Goal: Information Seeking & Learning: Compare options

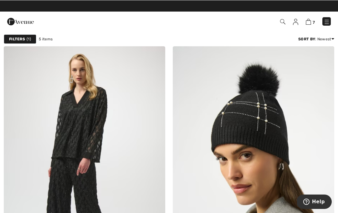
scroll to position [21, 0]
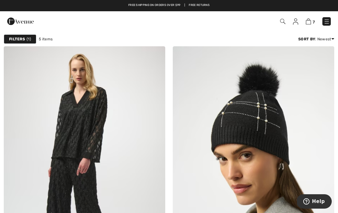
click at [66, 107] on img at bounding box center [84, 167] width 161 height 242
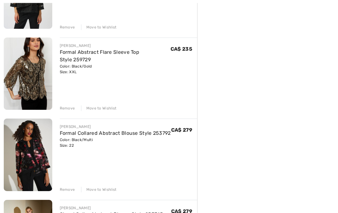
scroll to position [300, 0]
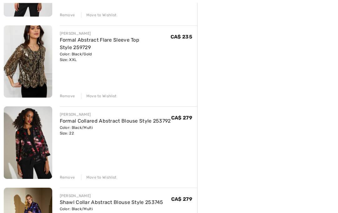
click at [65, 97] on div "Remove" at bounding box center [67, 97] width 15 height 6
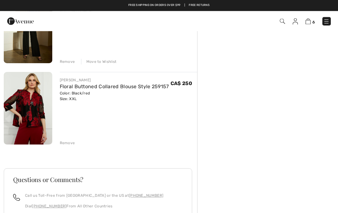
scroll to position [414, 0]
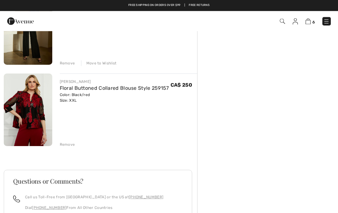
click at [69, 142] on div "Remove" at bounding box center [67, 145] width 15 height 6
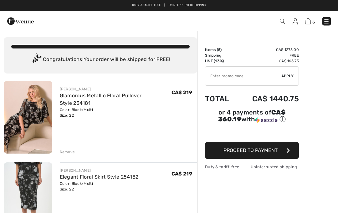
scroll to position [0, 0]
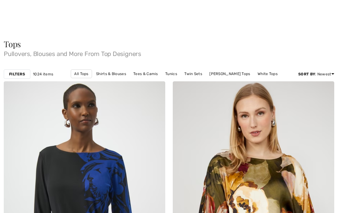
checkbox input "true"
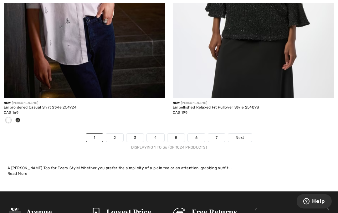
scroll to position [5009, 0]
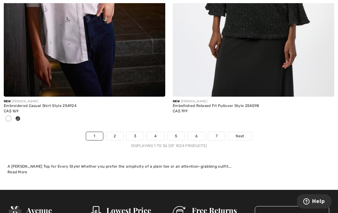
click at [113, 132] on link "2" at bounding box center [114, 136] width 17 height 8
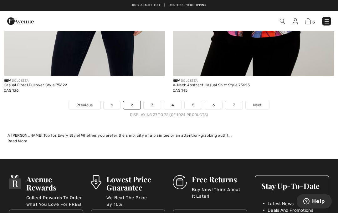
scroll to position [4926, 0]
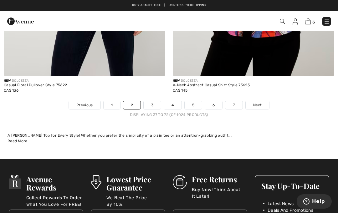
click at [155, 101] on link "3" at bounding box center [152, 105] width 17 height 8
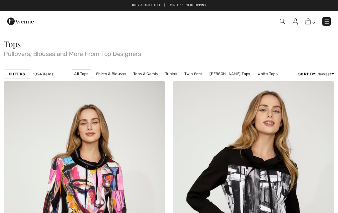
checkbox input "true"
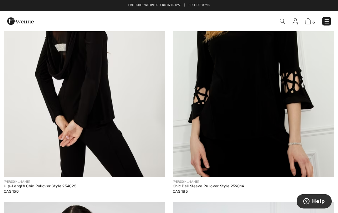
scroll to position [3758, 0]
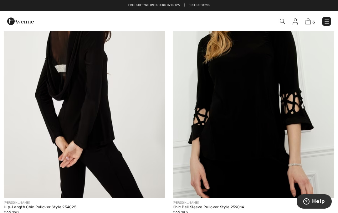
click at [254, 122] on img at bounding box center [253, 77] width 161 height 242
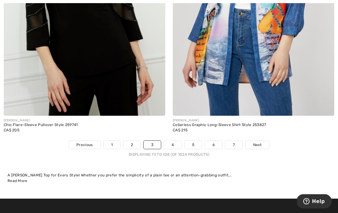
scroll to position [4917, 0]
click at [174, 141] on link "4" at bounding box center [172, 145] width 17 height 8
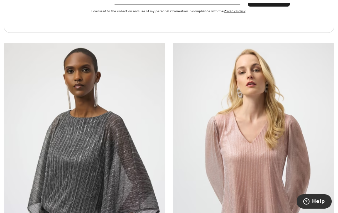
scroll to position [3501, 0]
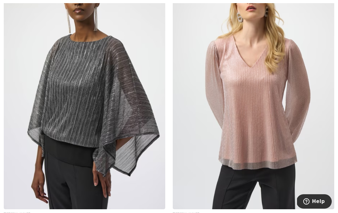
click at [157, 154] on img at bounding box center [84, 88] width 161 height 242
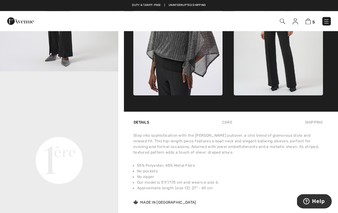
scroll to position [334, 0]
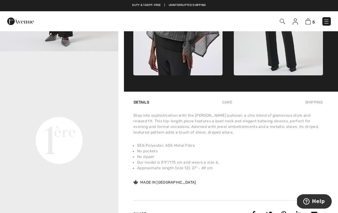
click at [98, 111] on video "Your browser does not support the video tag." at bounding box center [59, 81] width 118 height 59
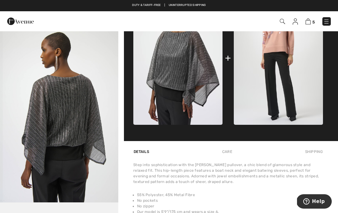
scroll to position [207, 0]
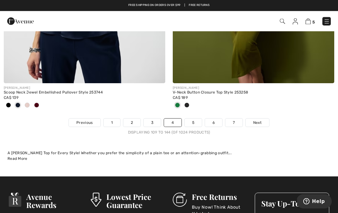
scroll to position [4991, 0]
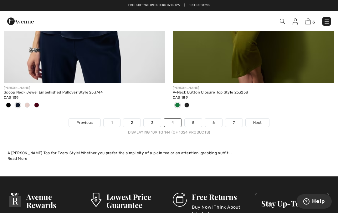
click at [191, 119] on link "5" at bounding box center [193, 123] width 17 height 8
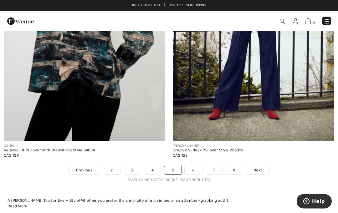
scroll to position [4891, 0]
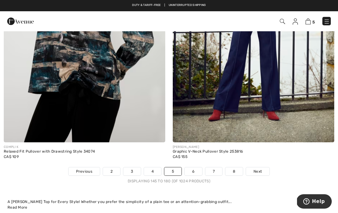
click at [195, 167] on link "6" at bounding box center [193, 171] width 17 height 8
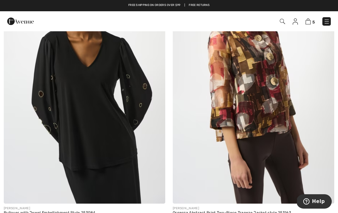
scroll to position [3484, 0]
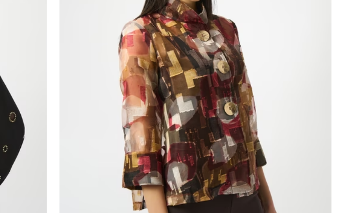
click at [173, 95] on img at bounding box center [253, 74] width 161 height 242
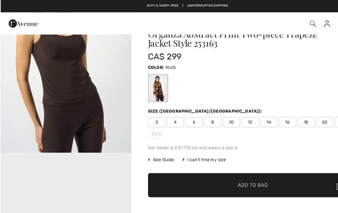
scroll to position [3, 0]
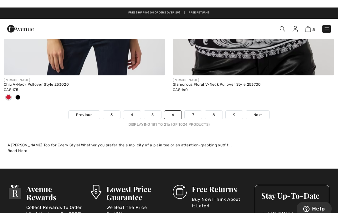
scroll to position [4929, 0]
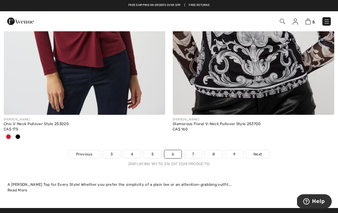
click at [193, 150] on link "7" at bounding box center [193, 154] width 17 height 8
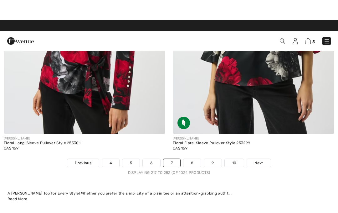
scroll to position [4934, 0]
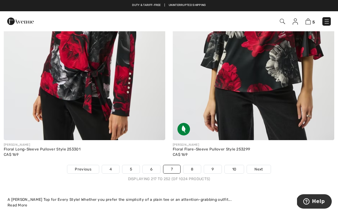
click at [195, 167] on link "8" at bounding box center [192, 169] width 18 height 8
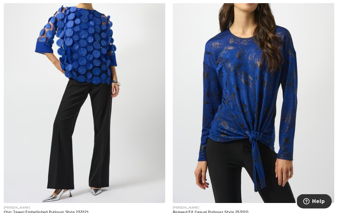
scroll to position [4278, 0]
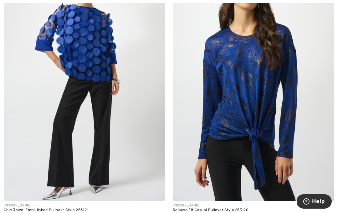
click at [132, 160] on img at bounding box center [84, 80] width 161 height 242
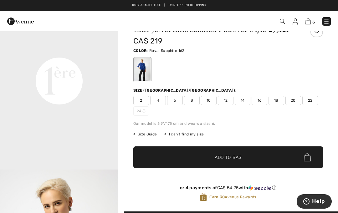
scroll to position [14, 0]
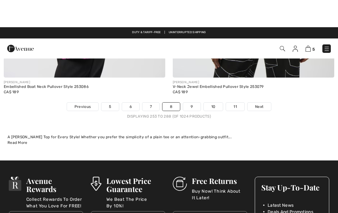
scroll to position [4941, 0]
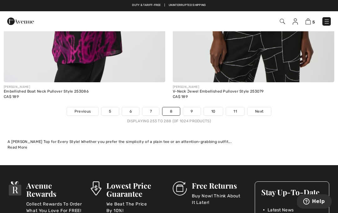
click at [191, 107] on link "9" at bounding box center [191, 111] width 17 height 8
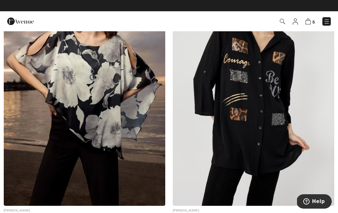
scroll to position [1781, 0]
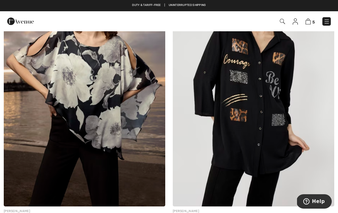
click at [140, 156] on img at bounding box center [84, 85] width 161 height 242
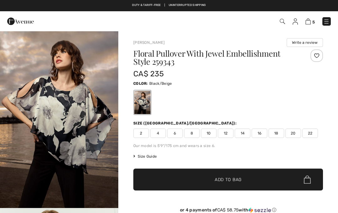
checkbox input "true"
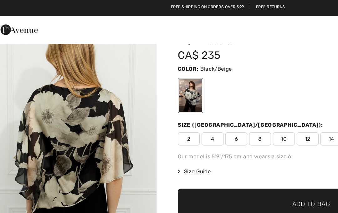
scroll to position [33, 0]
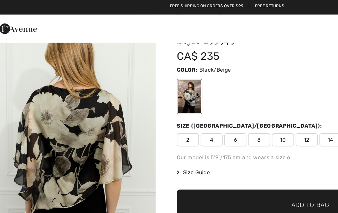
click at [169, 142] on span "✔ Added to Bag Add to Bag" at bounding box center [228, 147] width 190 height 22
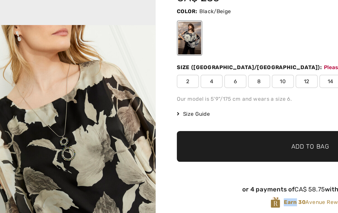
scroll to position [450, 0]
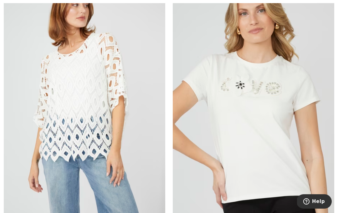
scroll to position [3116, 0]
click at [131, 165] on img at bounding box center [84, 95] width 161 height 242
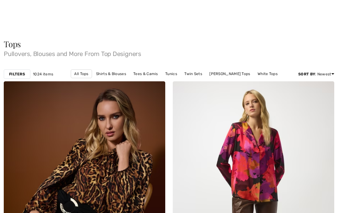
checkbox input "true"
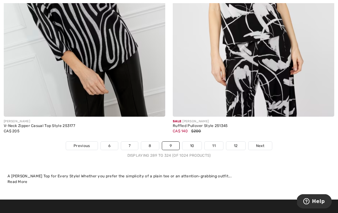
scroll to position [4906, 0]
click at [192, 143] on link "10" at bounding box center [191, 146] width 19 height 8
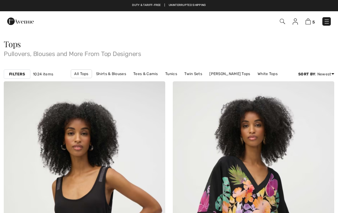
checkbox input "true"
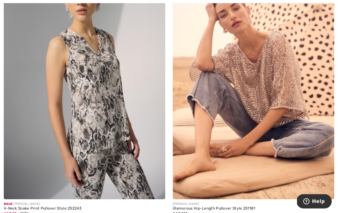
scroll to position [1789, 0]
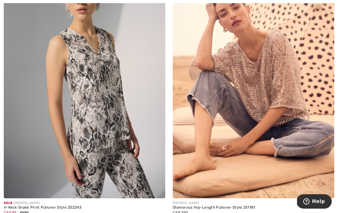
click at [241, 205] on div "Glamorous Hip-Length Pullover Style 251181" at bounding box center [253, 207] width 161 height 4
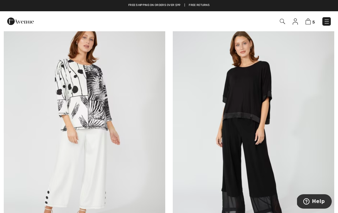
scroll to position [337, 0]
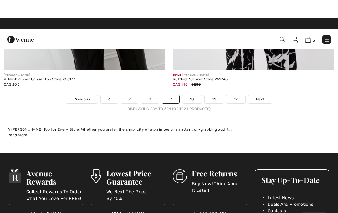
scroll to position [4932, 0]
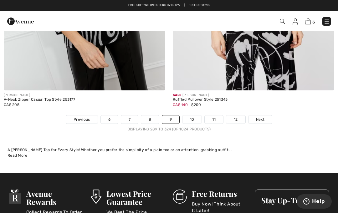
click at [188, 115] on link "10" at bounding box center [191, 119] width 19 height 8
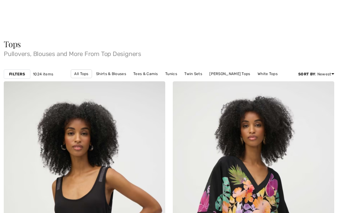
checkbox input "true"
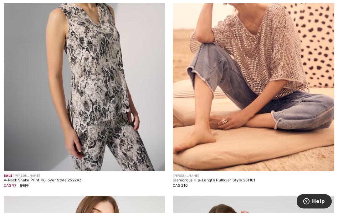
scroll to position [1801, 0]
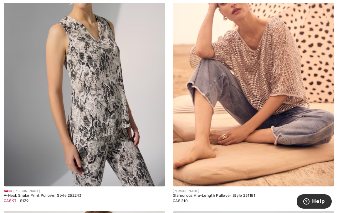
click at [305, 158] on img at bounding box center [253, 65] width 161 height 242
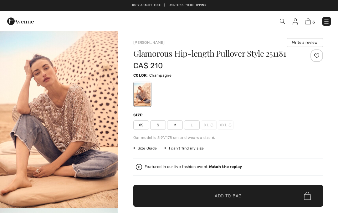
checkbox input "true"
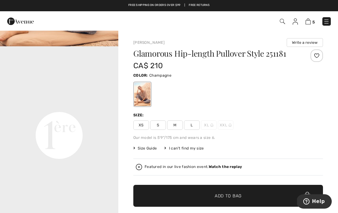
scroll to position [358, 0]
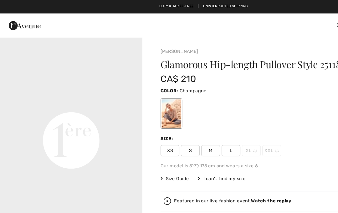
click at [253, 86] on div at bounding box center [228, 94] width 190 height 26
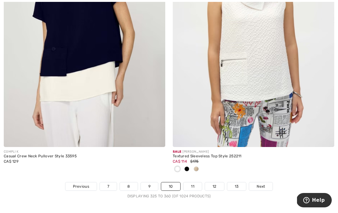
scroll to position [4876, 0]
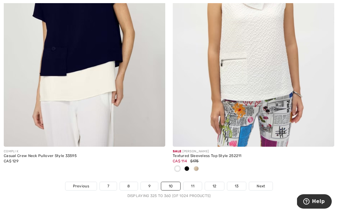
click at [196, 182] on link "11" at bounding box center [192, 186] width 18 height 8
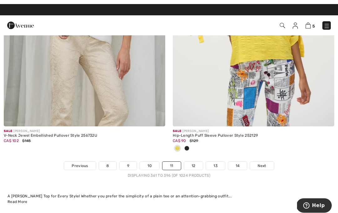
scroll to position [4950, 0]
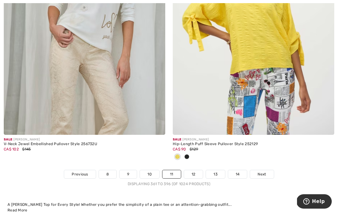
click at [191, 170] on link "12" at bounding box center [193, 174] width 19 height 8
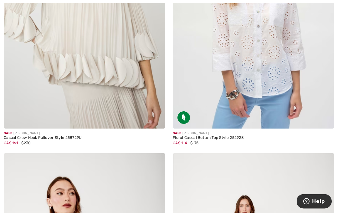
scroll to position [478, 0]
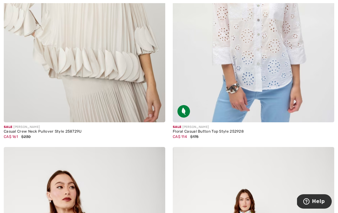
click at [22, 121] on img at bounding box center [84, 1] width 161 height 242
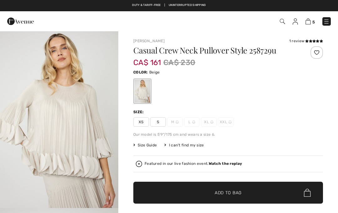
checkbox input "true"
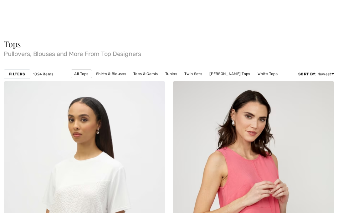
checkbox input "true"
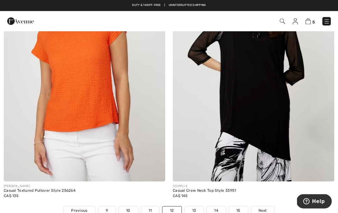
scroll to position [4893, 0]
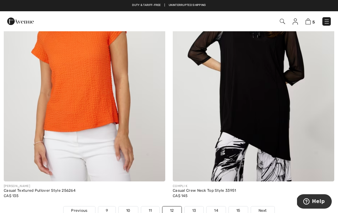
click at [196, 206] on link "13" at bounding box center [194, 210] width 19 height 8
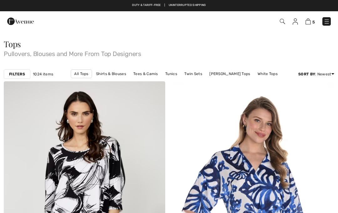
scroll to position [141, 0]
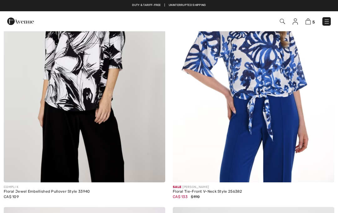
checkbox input "true"
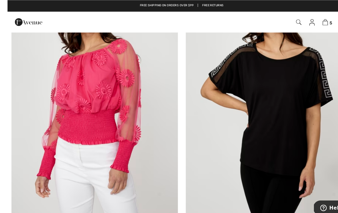
scroll to position [2881, 0]
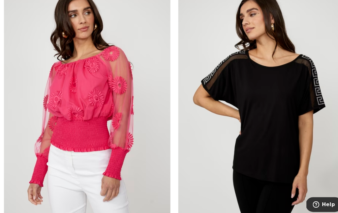
click at [152, 157] on img at bounding box center [84, 104] width 161 height 242
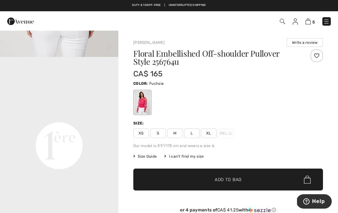
scroll to position [342, 0]
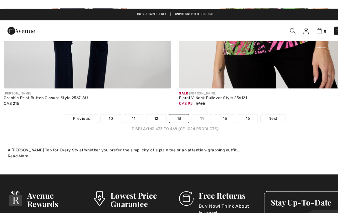
scroll to position [4951, 0]
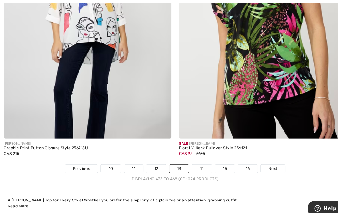
click at [197, 159] on link "14" at bounding box center [194, 163] width 19 height 8
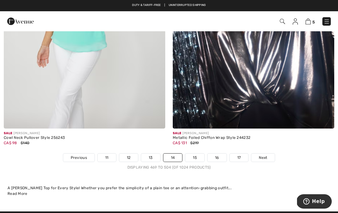
scroll to position [4921, 0]
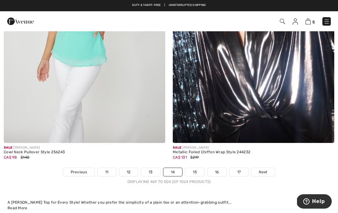
click at [189, 169] on link "15" at bounding box center [194, 172] width 19 height 8
click at [198, 168] on link "15" at bounding box center [194, 172] width 19 height 8
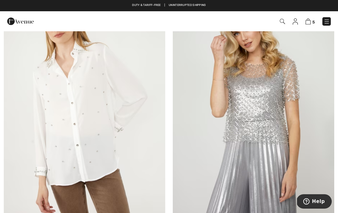
scroll to position [3136, 0]
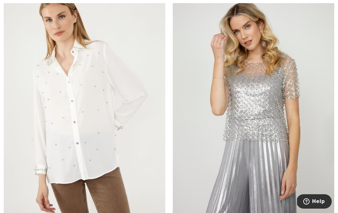
click at [276, 134] on img at bounding box center [253, 106] width 161 height 242
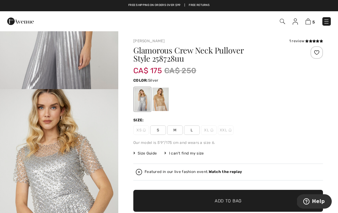
scroll to position [115, 0]
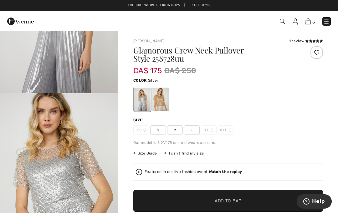
click at [160, 103] on div at bounding box center [160, 99] width 16 height 23
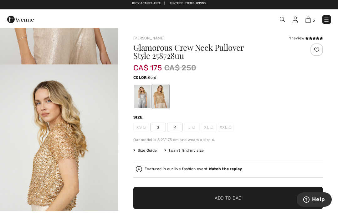
scroll to position [3, 0]
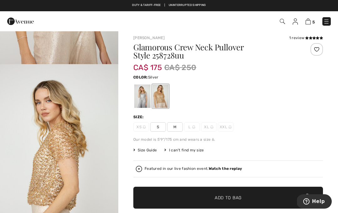
click at [148, 107] on div at bounding box center [142, 95] width 16 height 23
click at [147, 105] on div at bounding box center [142, 95] width 16 height 23
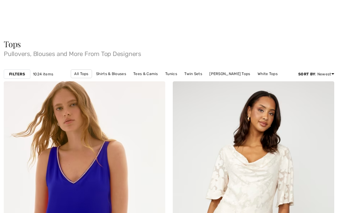
checkbox input "true"
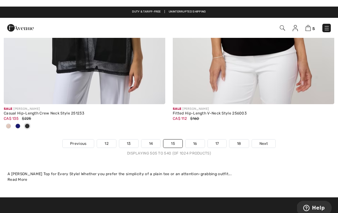
scroll to position [4945, 0]
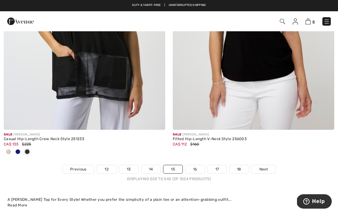
click at [198, 165] on link "16" at bounding box center [194, 169] width 19 height 8
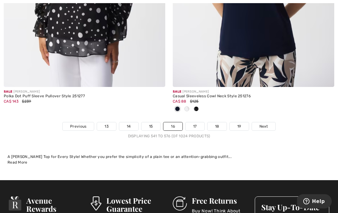
scroll to position [5039, 0]
click at [196, 122] on link "17" at bounding box center [194, 126] width 19 height 8
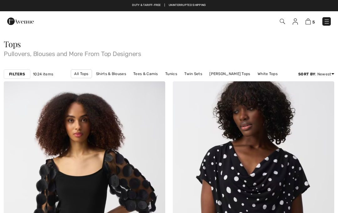
scroll to position [102, 0]
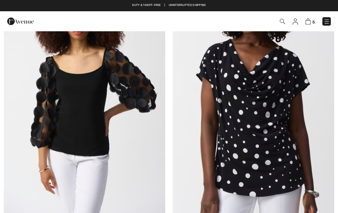
checkbox input "true"
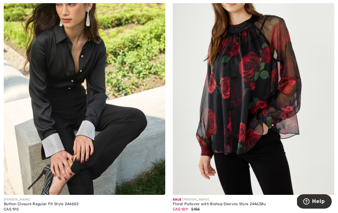
scroll to position [3547, 0]
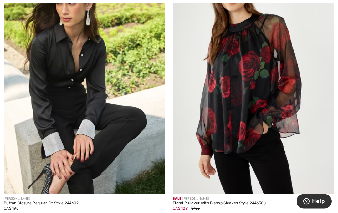
click at [275, 148] on img at bounding box center [253, 73] width 161 height 242
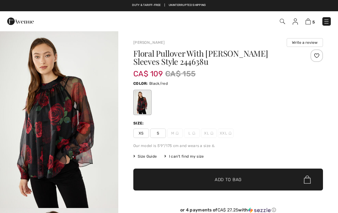
checkbox input "true"
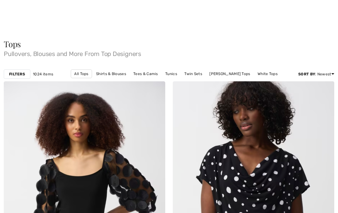
checkbox input "true"
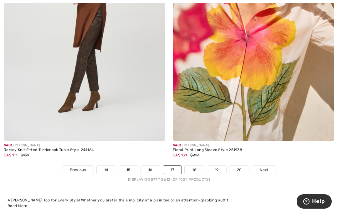
scroll to position [4965, 0]
click at [200, 165] on link "18" at bounding box center [194, 169] width 19 height 8
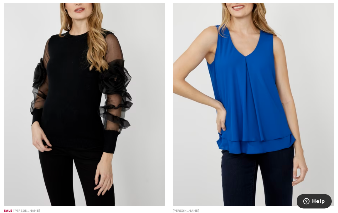
scroll to position [661, 0]
click at [139, 173] on img at bounding box center [84, 85] width 161 height 242
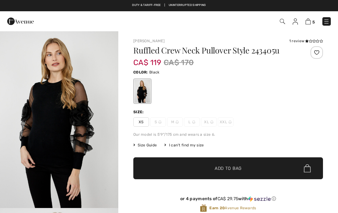
checkbox input "true"
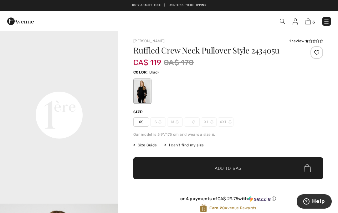
scroll to position [381, 0]
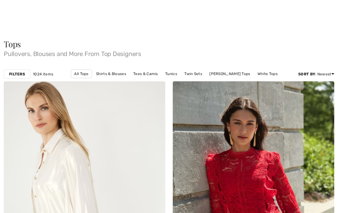
checkbox input "true"
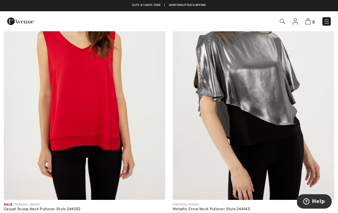
scroll to position [1809, 0]
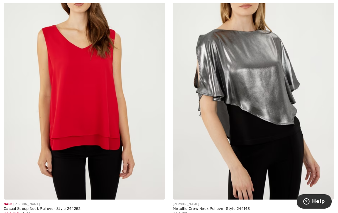
click at [278, 119] on img at bounding box center [253, 78] width 161 height 242
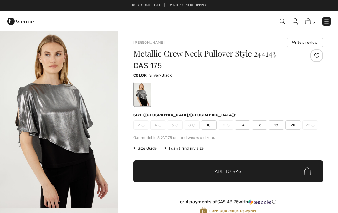
checkbox input "true"
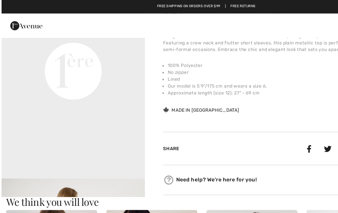
scroll to position [402, 0]
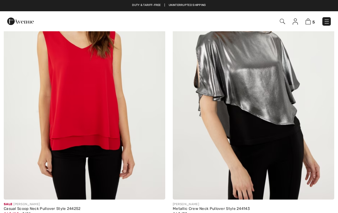
checkbox input "true"
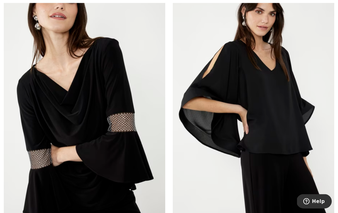
scroll to position [2584, 0]
click at [280, 149] on img at bounding box center [253, 103] width 161 height 242
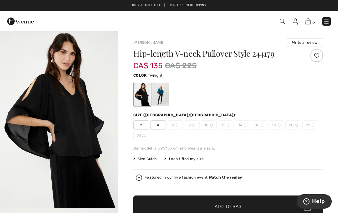
click at [161, 99] on div at bounding box center [160, 94] width 16 height 23
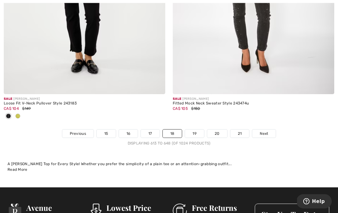
scroll to position [4970, 0]
click at [190, 132] on link "19" at bounding box center [194, 133] width 19 height 8
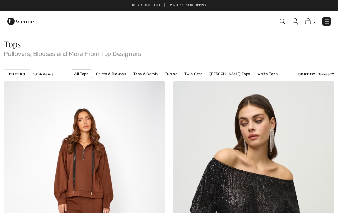
checkbox input "true"
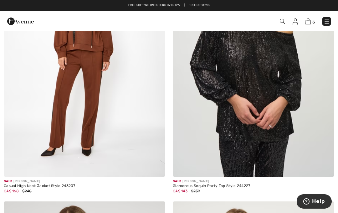
scroll to position [147, 0]
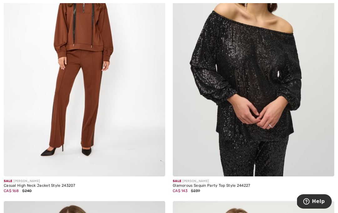
click at [264, 140] on img at bounding box center [253, 55] width 161 height 242
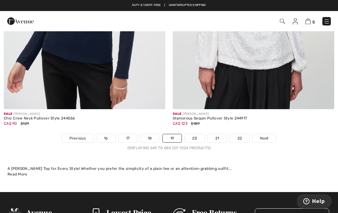
scroll to position [4978, 0]
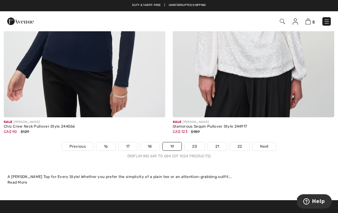
click at [194, 142] on link "20" at bounding box center [195, 146] width 20 height 8
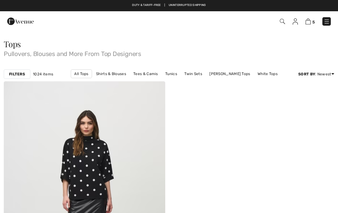
checkbox input "true"
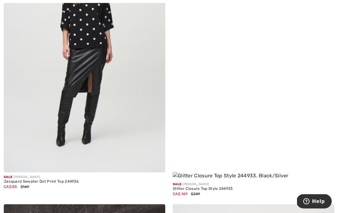
scroll to position [151, 0]
click at [272, 142] on img at bounding box center [253, 54] width 161 height 249
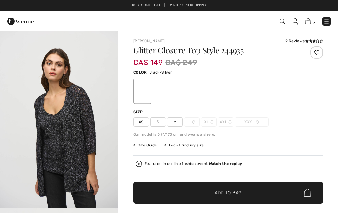
checkbox input "true"
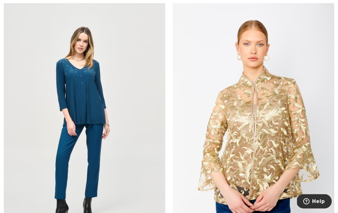
scroll to position [2315, 0]
click at [279, 153] on img at bounding box center [253, 123] width 161 height 242
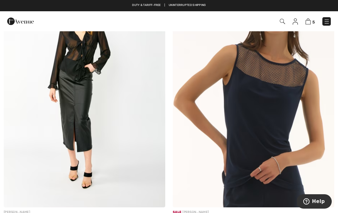
scroll to position [2074, 0]
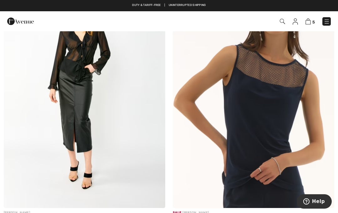
click at [324, 23] on img at bounding box center [326, 21] width 6 height 6
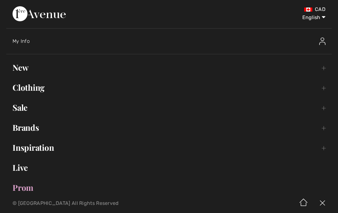
click at [25, 70] on link "New Toggle submenu" at bounding box center [168, 68] width 325 height 14
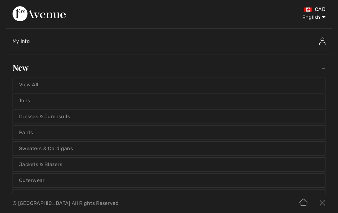
click at [26, 83] on link "View All" at bounding box center [169, 85] width 312 height 14
